Goal: Task Accomplishment & Management: Use online tool/utility

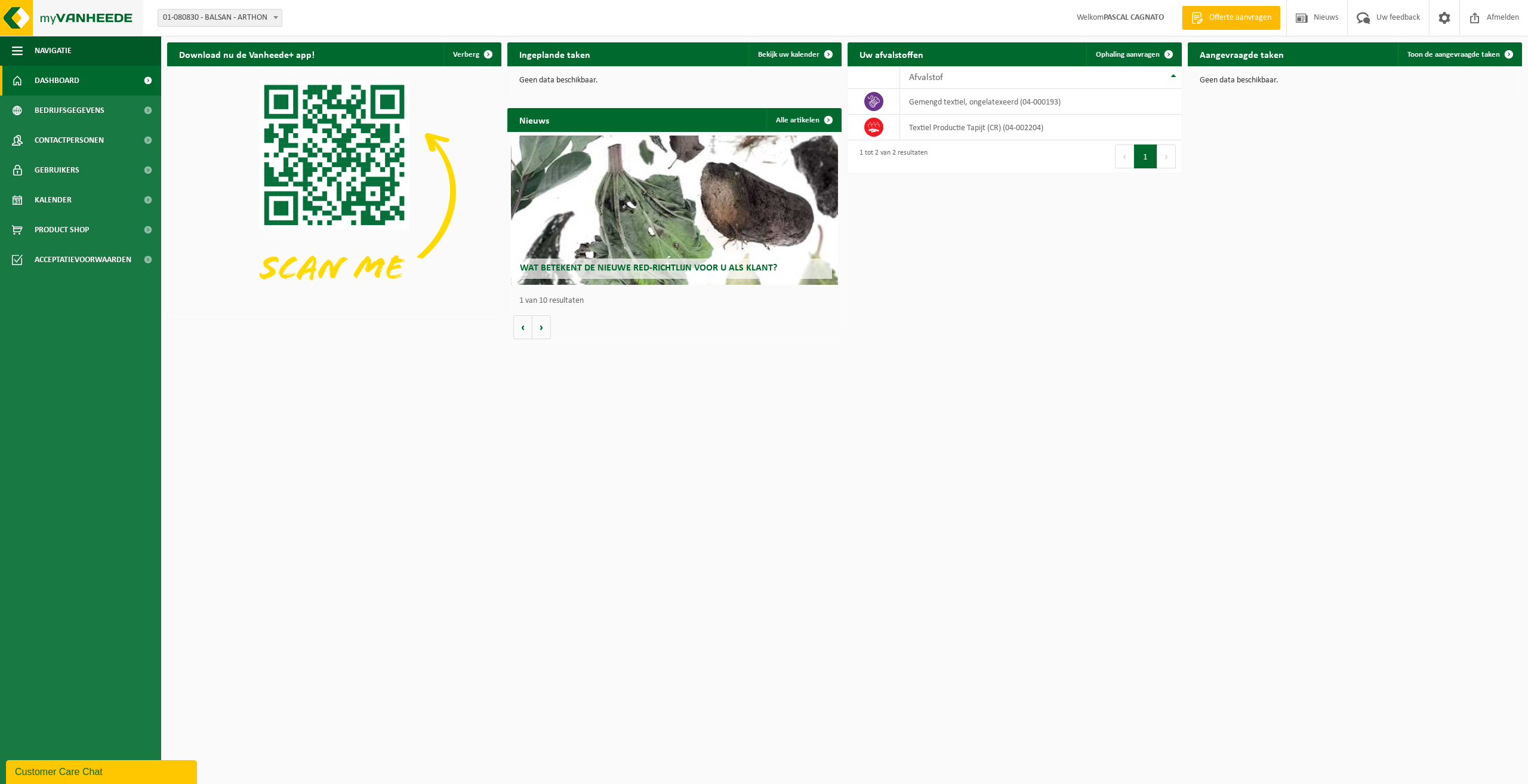
click at [22, 20] on img at bounding box center [71, 18] width 143 height 36
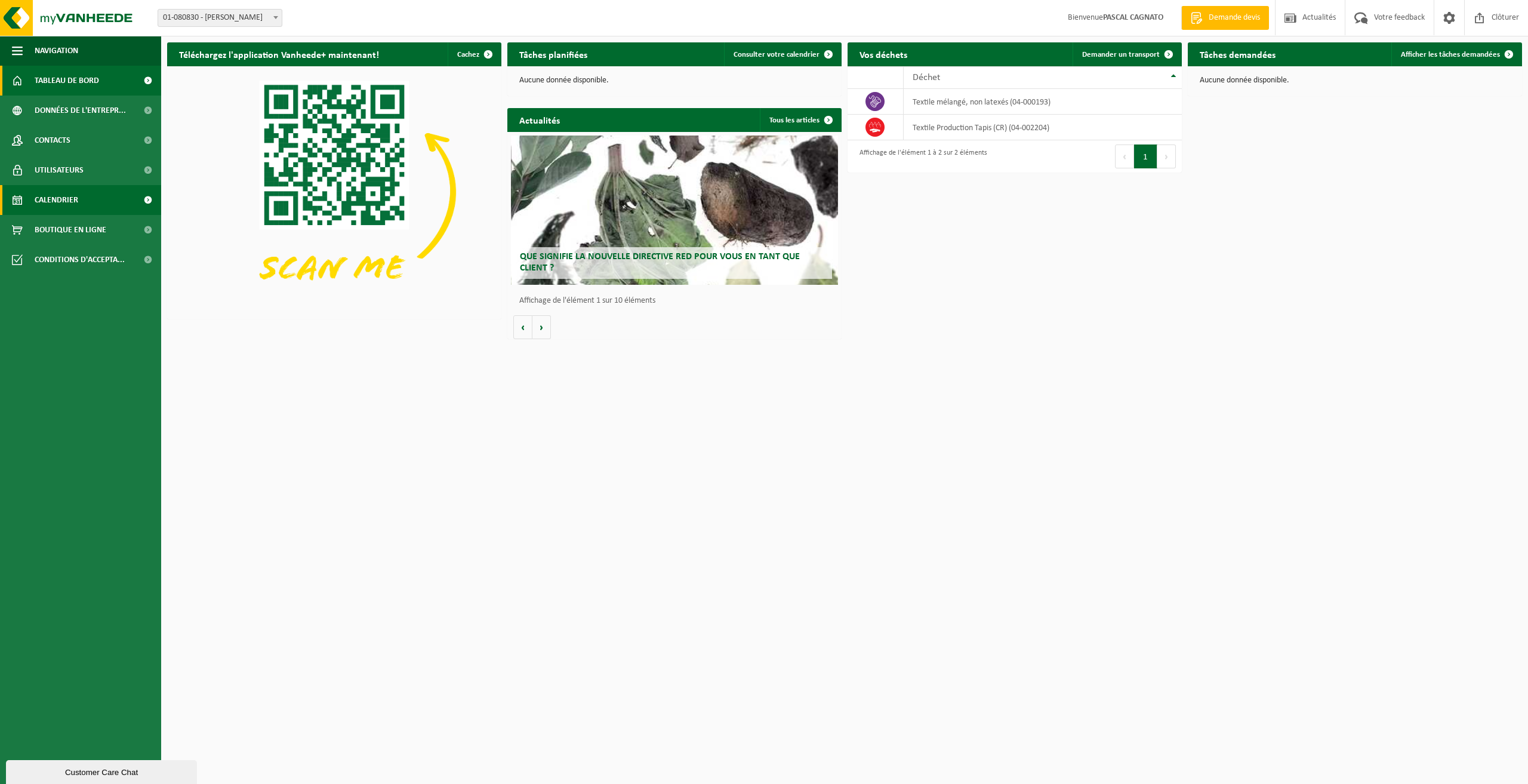
click at [64, 201] on span "Calendrier" at bounding box center [56, 200] width 44 height 30
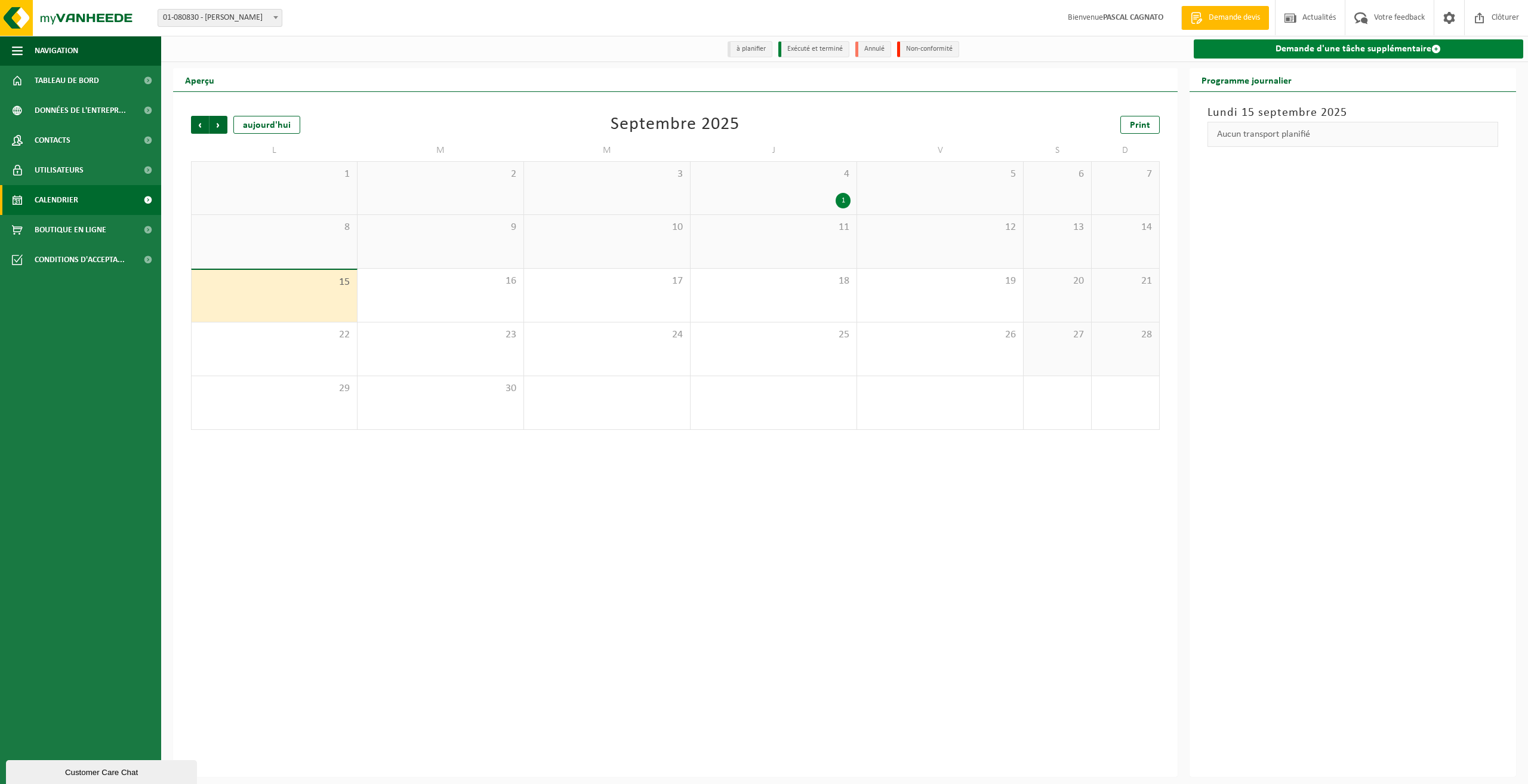
click at [1324, 52] on link "Demande d'une tâche supplémentaire" at bounding box center [1359, 49] width 330 height 19
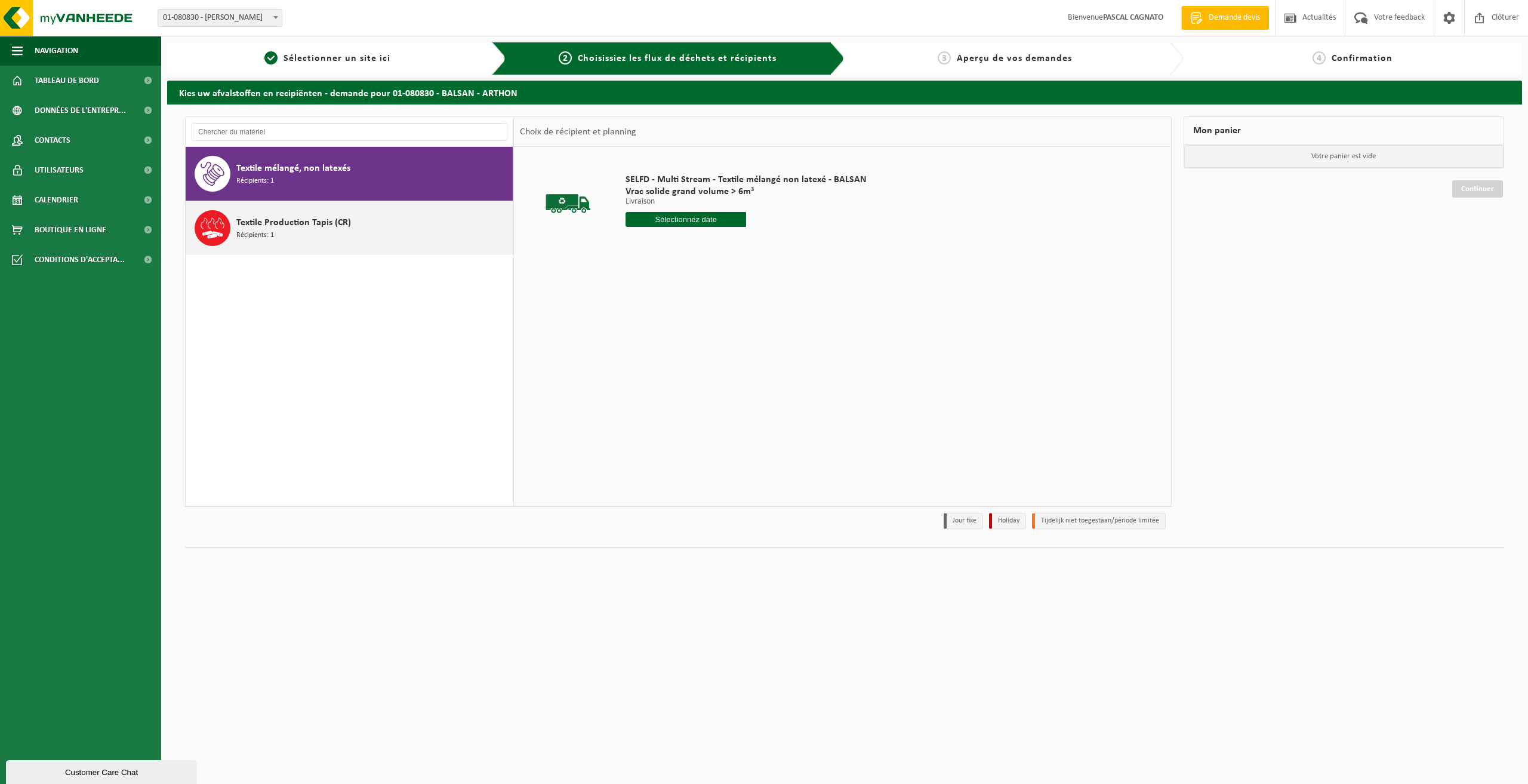
click at [251, 232] on span "Récipients: 1" at bounding box center [255, 235] width 37 height 11
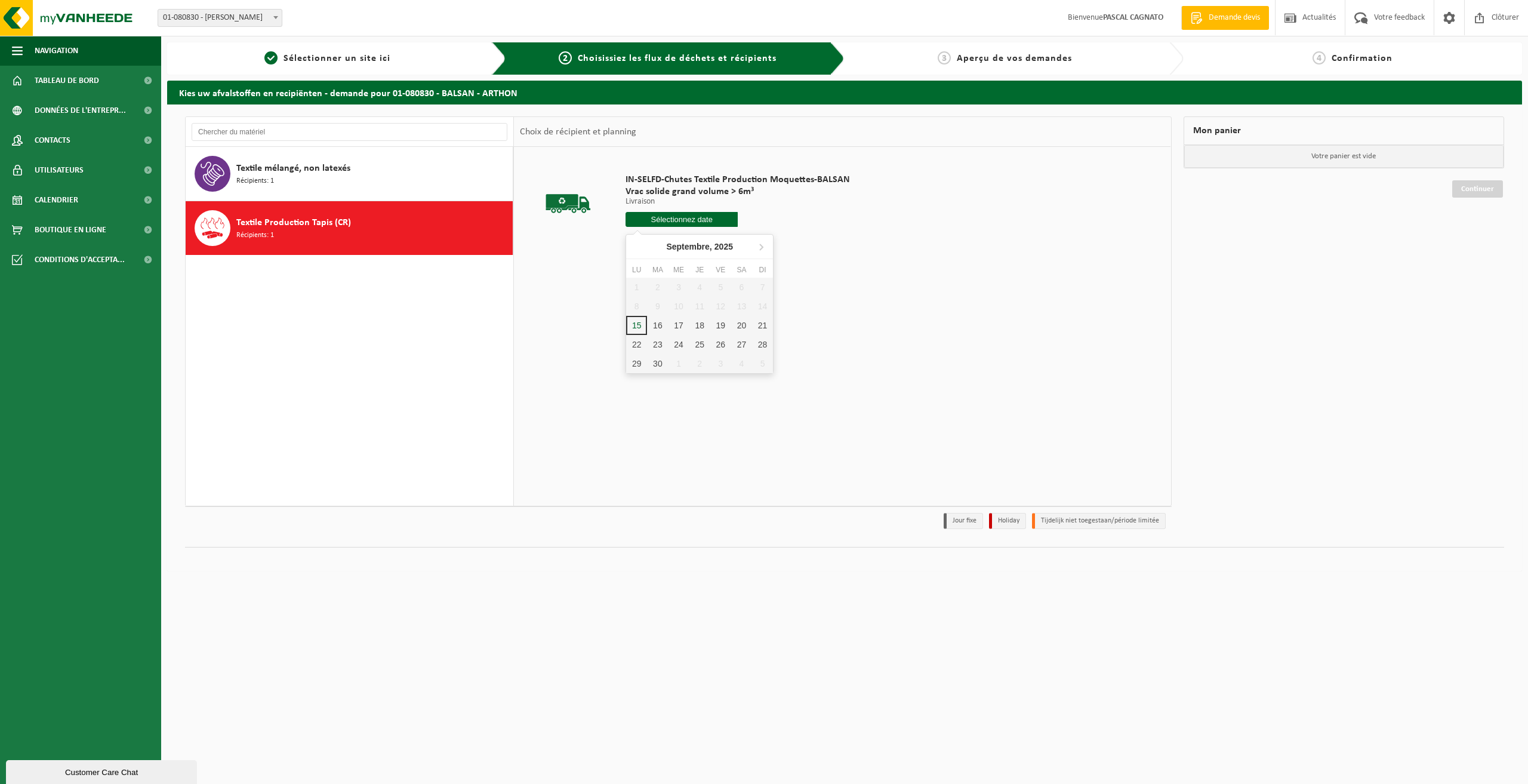
click at [678, 222] on input "text" at bounding box center [682, 219] width 112 height 15
click at [638, 349] on div "22" at bounding box center [637, 345] width 21 height 19
type input "à partir de 2025-09-22"
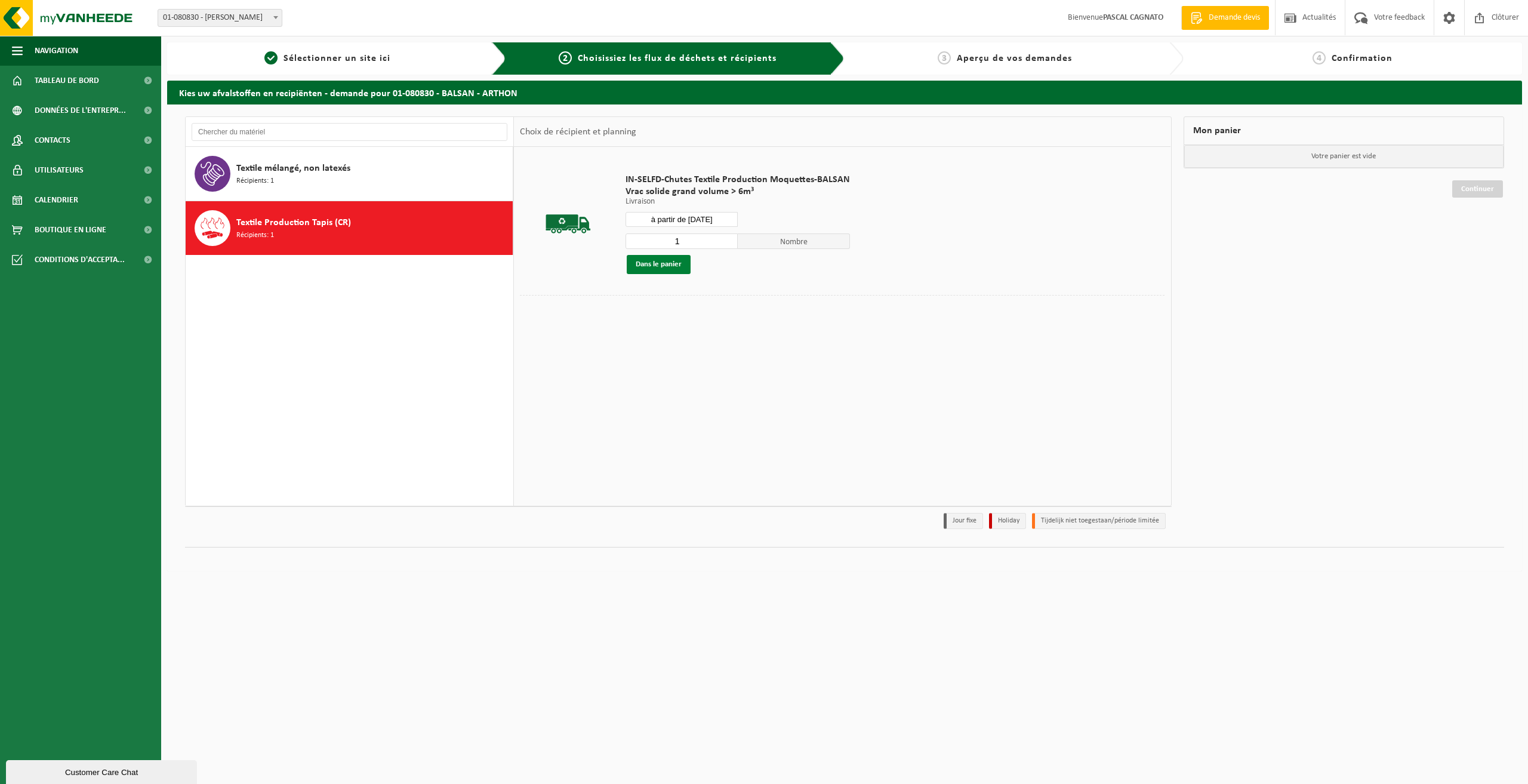
click at [653, 263] on button "Dans le panier" at bounding box center [659, 264] width 64 height 19
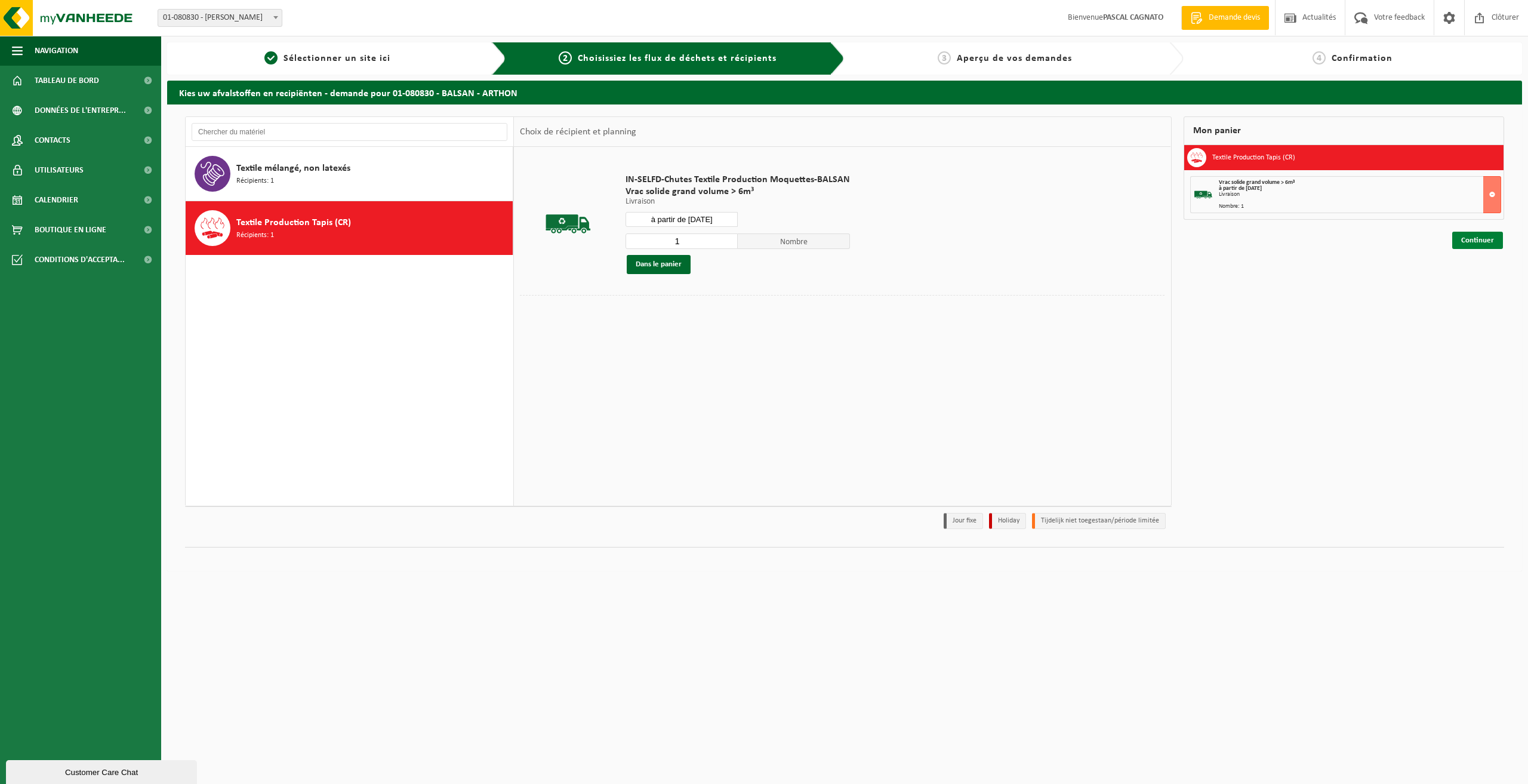
click at [1475, 242] on link "Continuer" at bounding box center [1478, 240] width 51 height 17
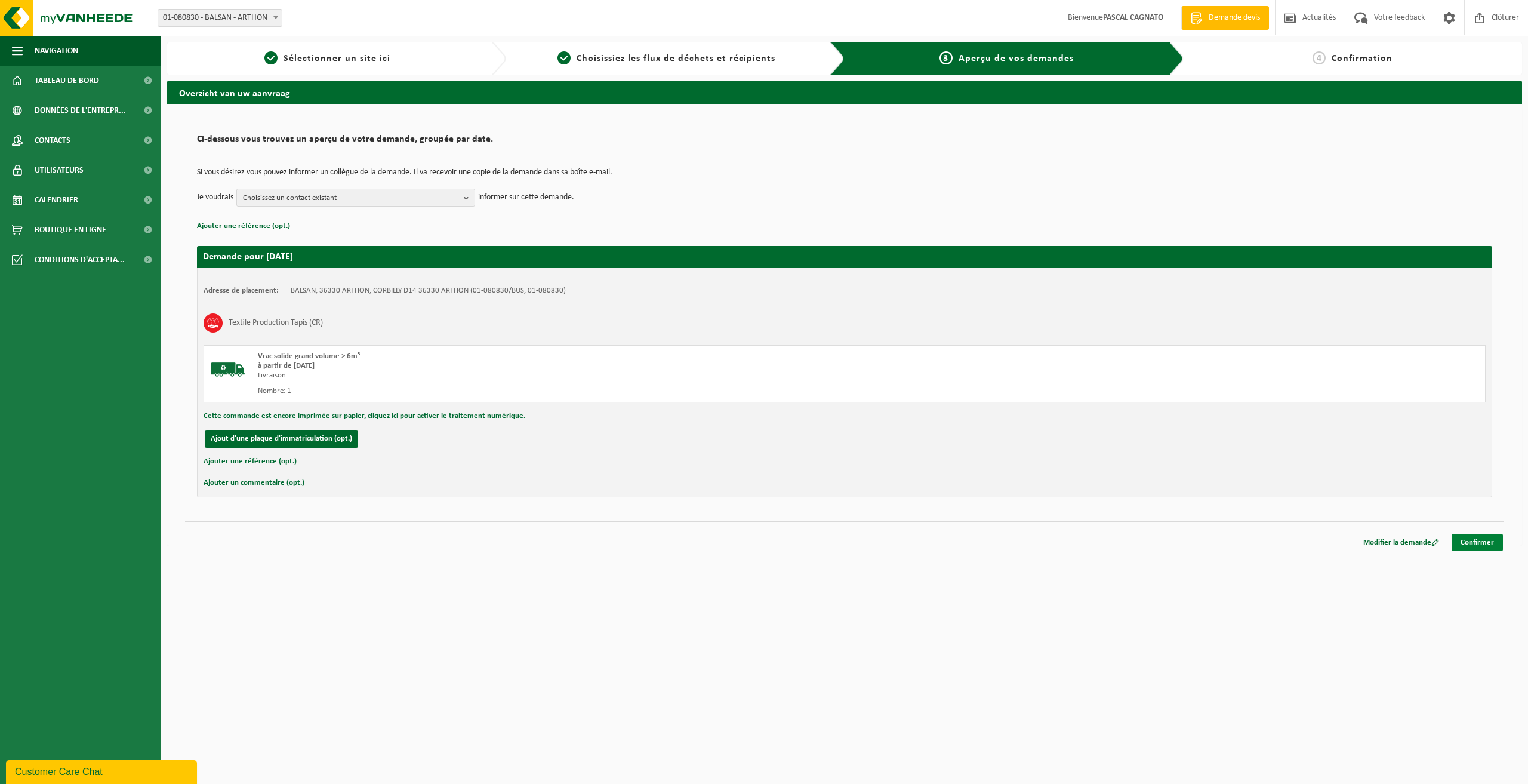
click at [1483, 541] on link "Confirmer" at bounding box center [1477, 542] width 52 height 17
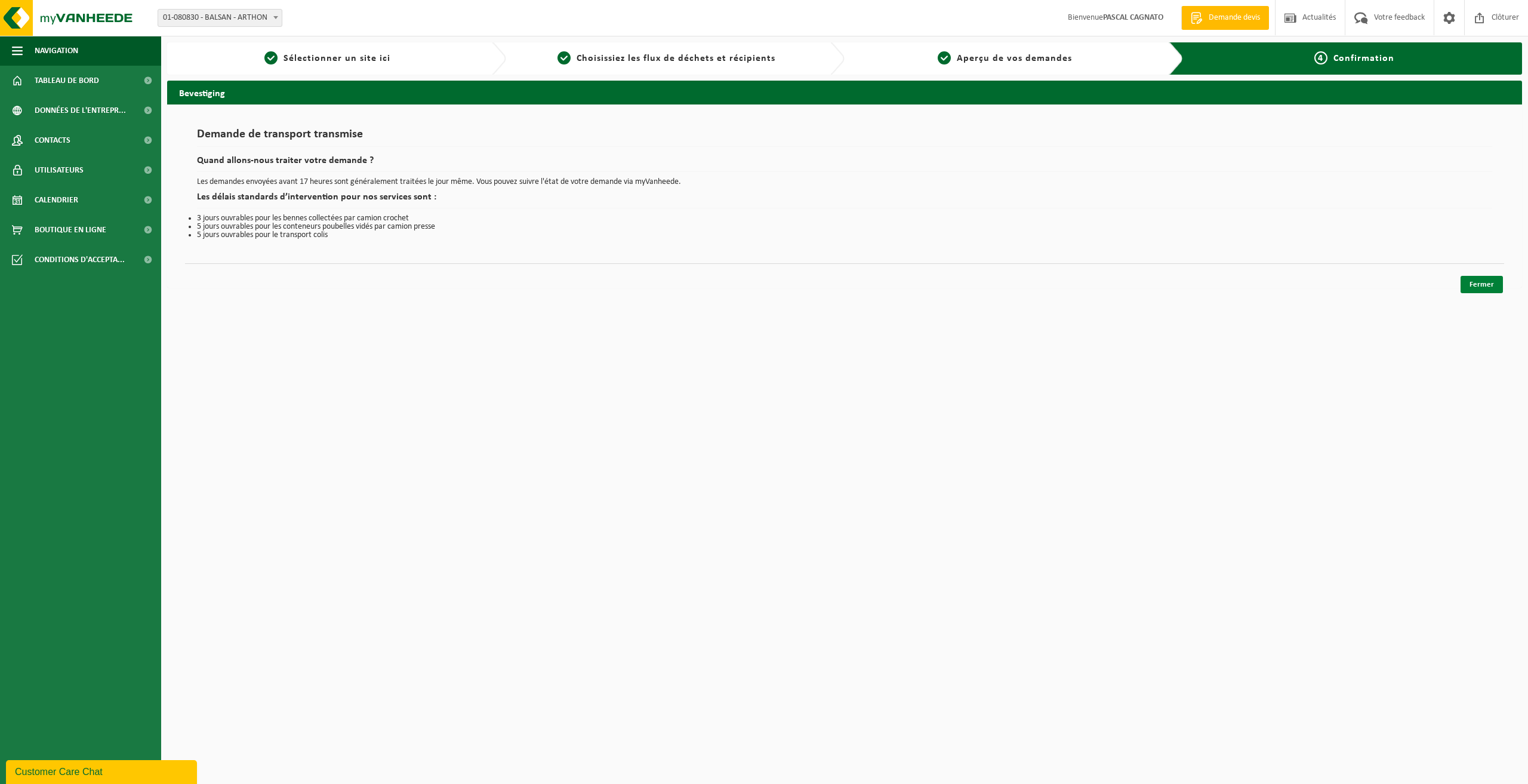
click at [1487, 287] on link "Fermer" at bounding box center [1481, 284] width 42 height 17
